Goal: Check status

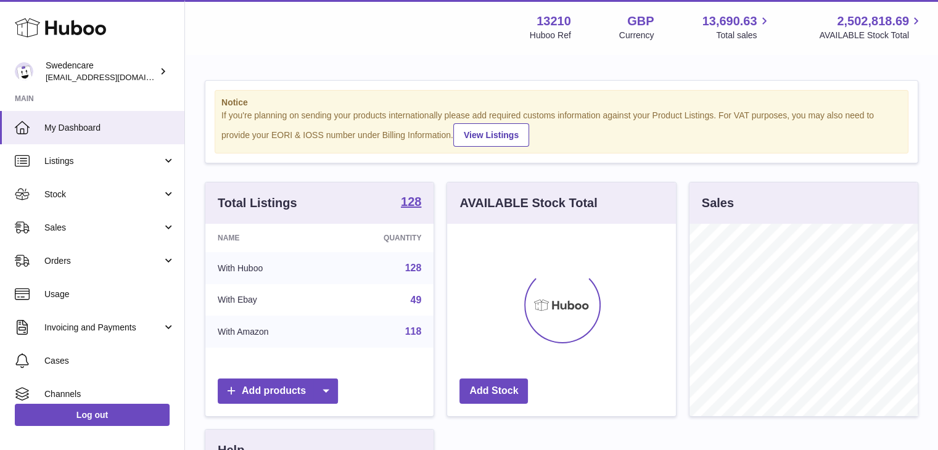
scroll to position [192, 229]
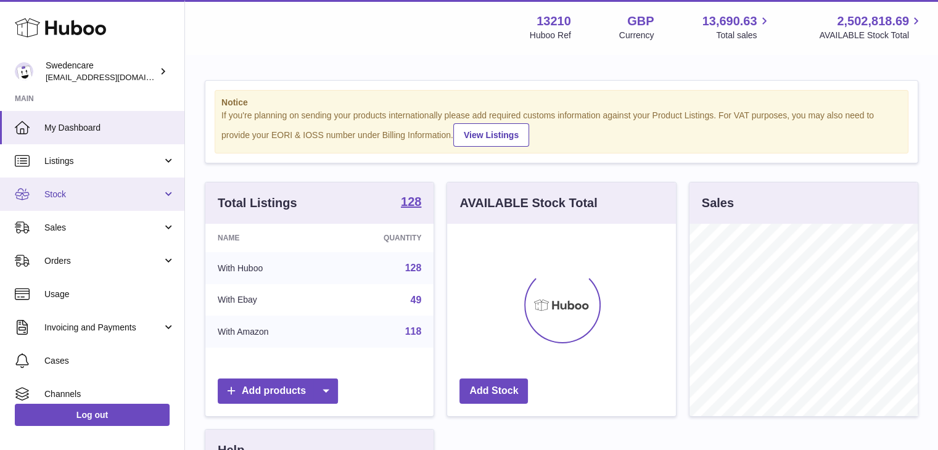
click at [144, 189] on span "Stock" at bounding box center [103, 195] width 118 height 12
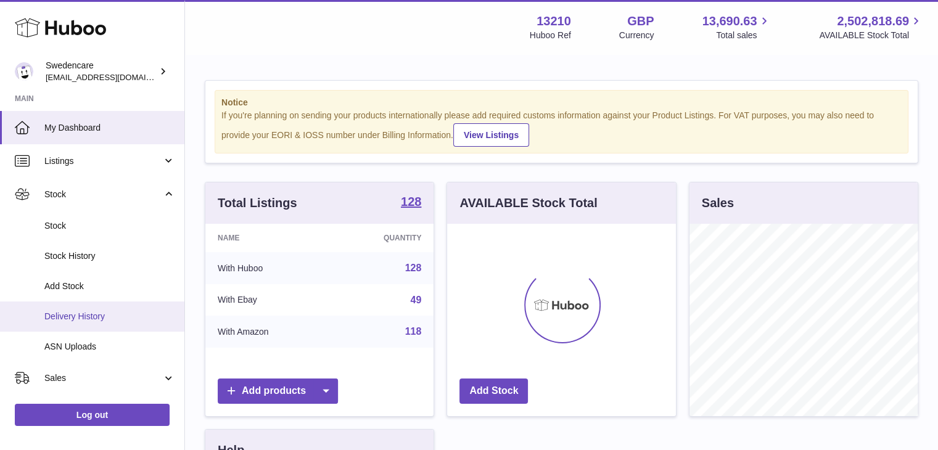
click at [118, 313] on span "Delivery History" at bounding box center [109, 317] width 131 height 12
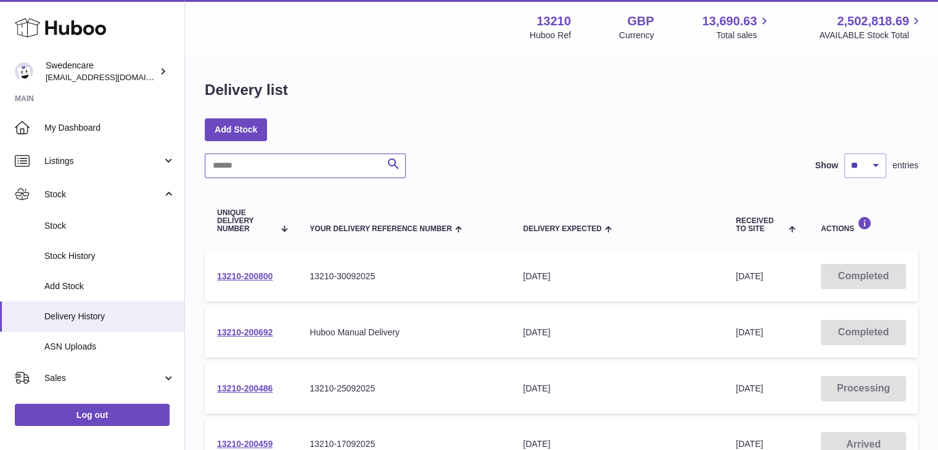
click at [262, 173] on input "text" at bounding box center [305, 166] width 201 height 25
paste input "**********"
type input "**********"
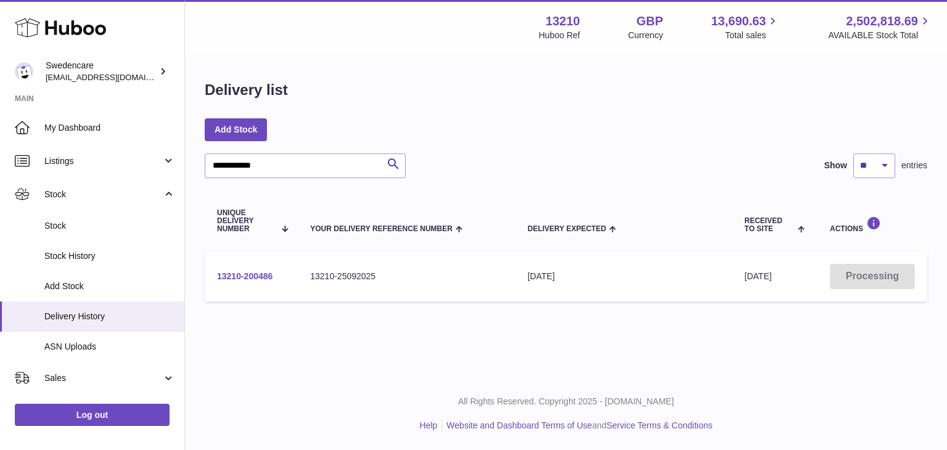
click at [252, 274] on link "13210-200486" at bounding box center [245, 276] width 56 height 10
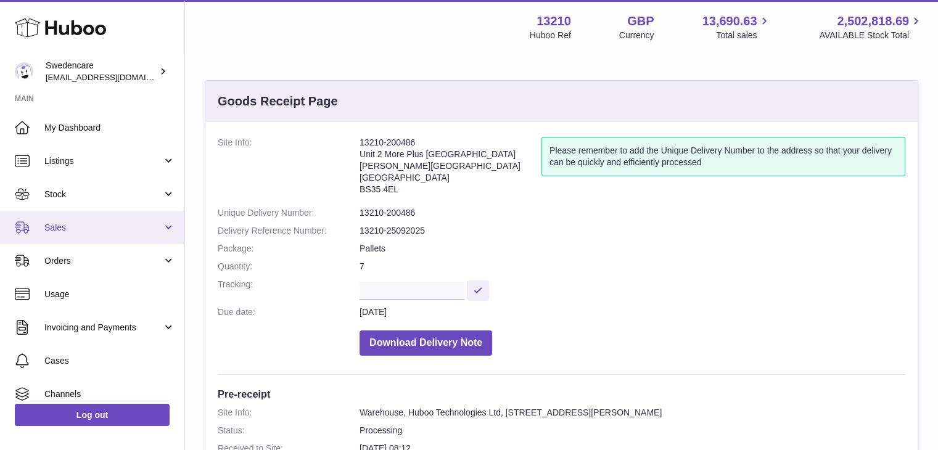
click at [57, 231] on span "Sales" at bounding box center [103, 228] width 118 height 12
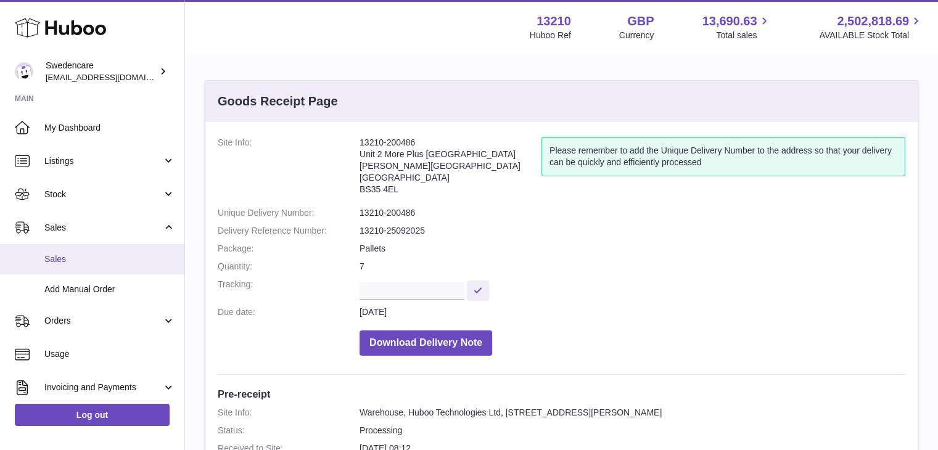
click at [76, 262] on span "Sales" at bounding box center [109, 260] width 131 height 12
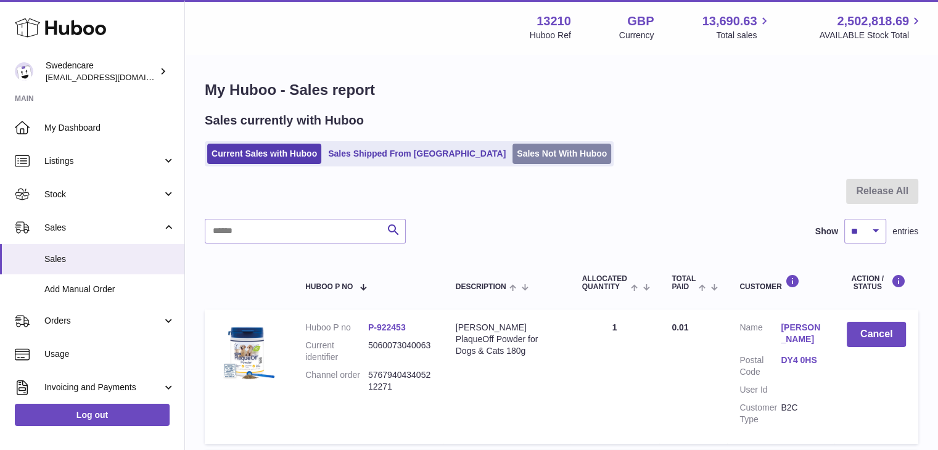
click at [513, 159] on link "Sales Not With Huboo" at bounding box center [562, 154] width 99 height 20
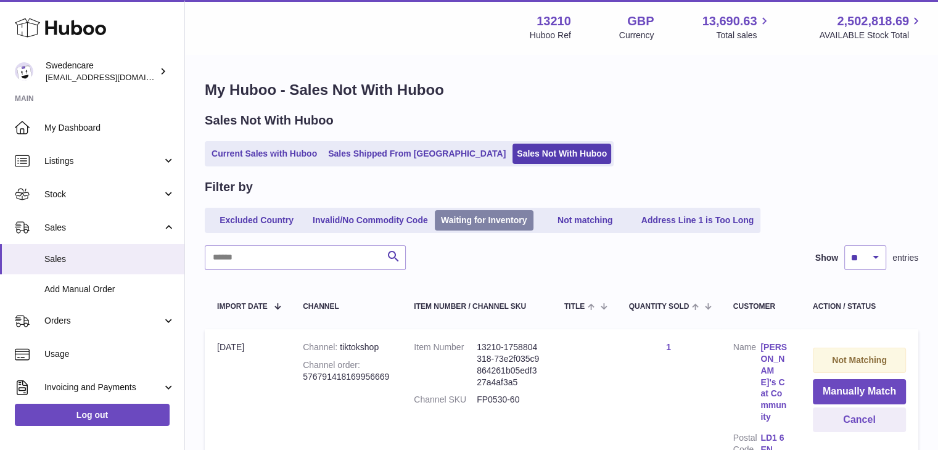
click at [493, 219] on link "Waiting for Inventory" at bounding box center [484, 220] width 99 height 20
